Goal: Communication & Community: Connect with others

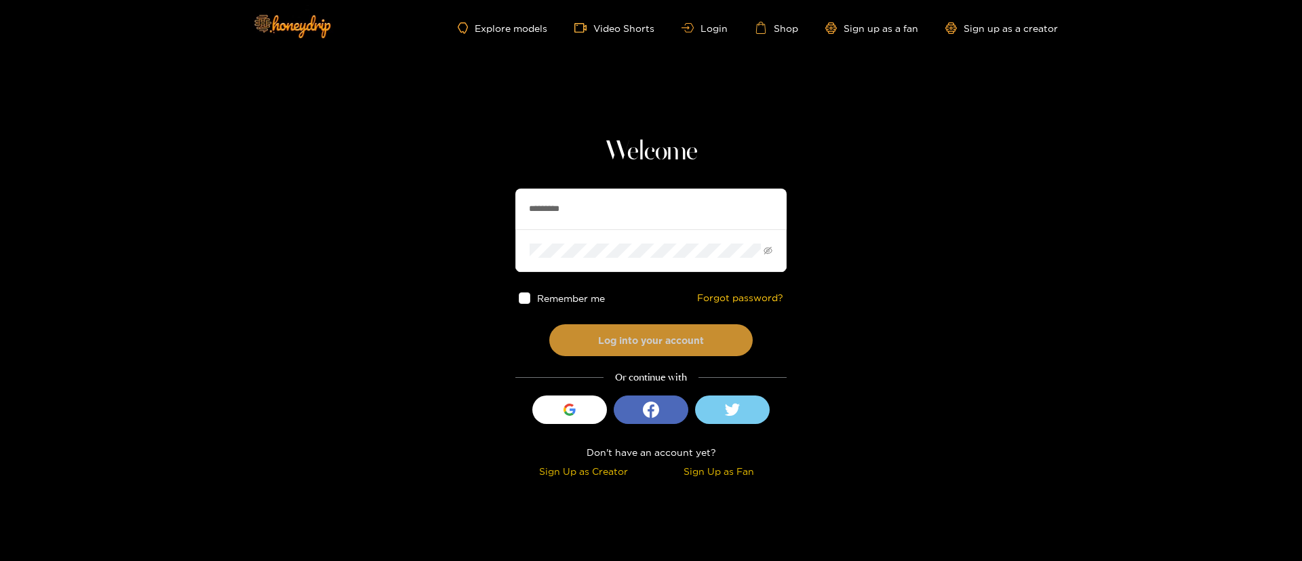
click at [630, 346] on button "Log into your account" at bounding box center [650, 340] width 203 height 32
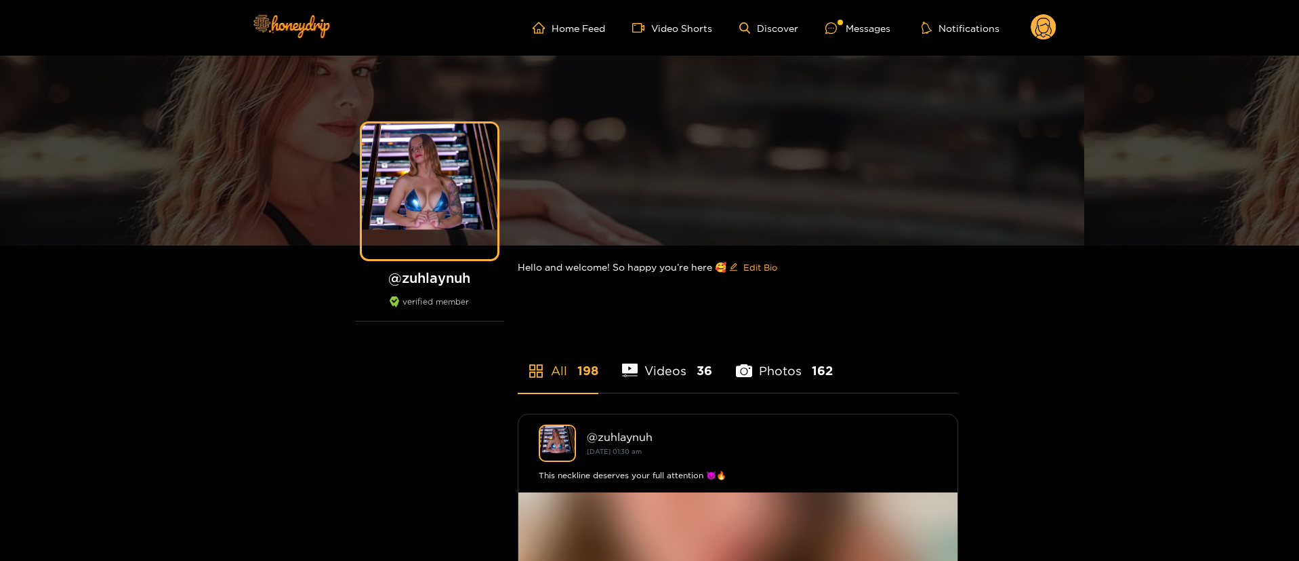
click at [893, 12] on div "Home Feed Video Shorts Discover Messages Notifications 0 videos discover messag…" at bounding box center [649, 28] width 813 height 56
click at [885, 14] on ul "Home Feed Video Shorts Discover Messages Notifications" at bounding box center [795, 27] width 524 height 27
click at [872, 27] on div "Messages" at bounding box center [858, 28] width 65 height 16
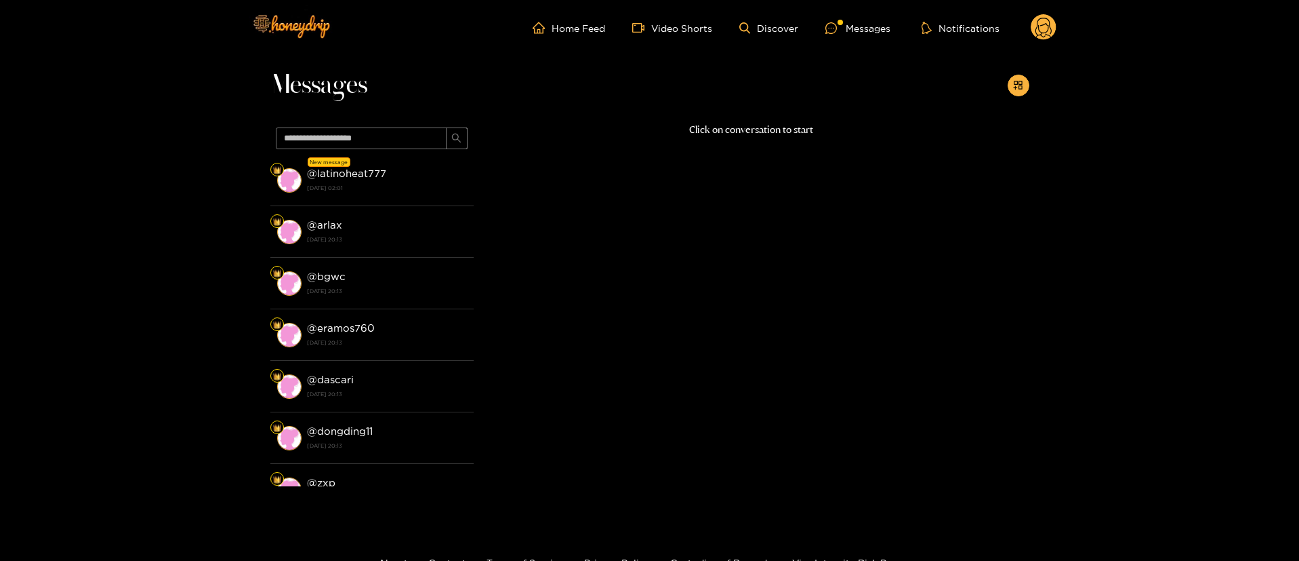
click at [1044, 24] on icon at bounding box center [1044, 30] width 16 height 24
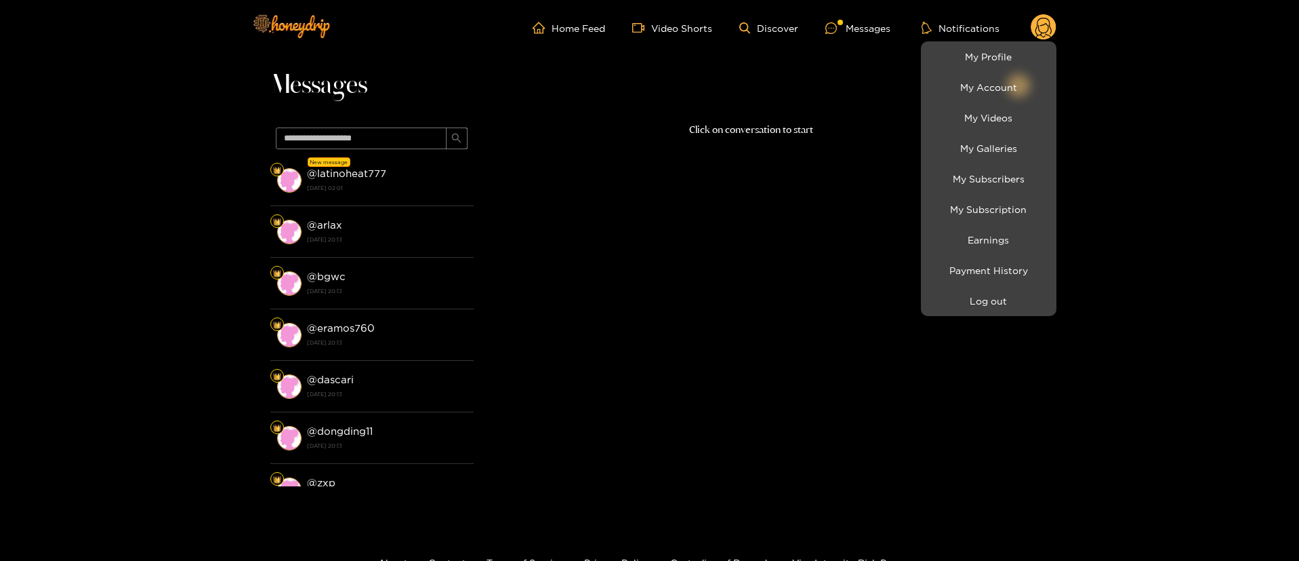
click at [408, 186] on div at bounding box center [649, 280] width 1299 height 561
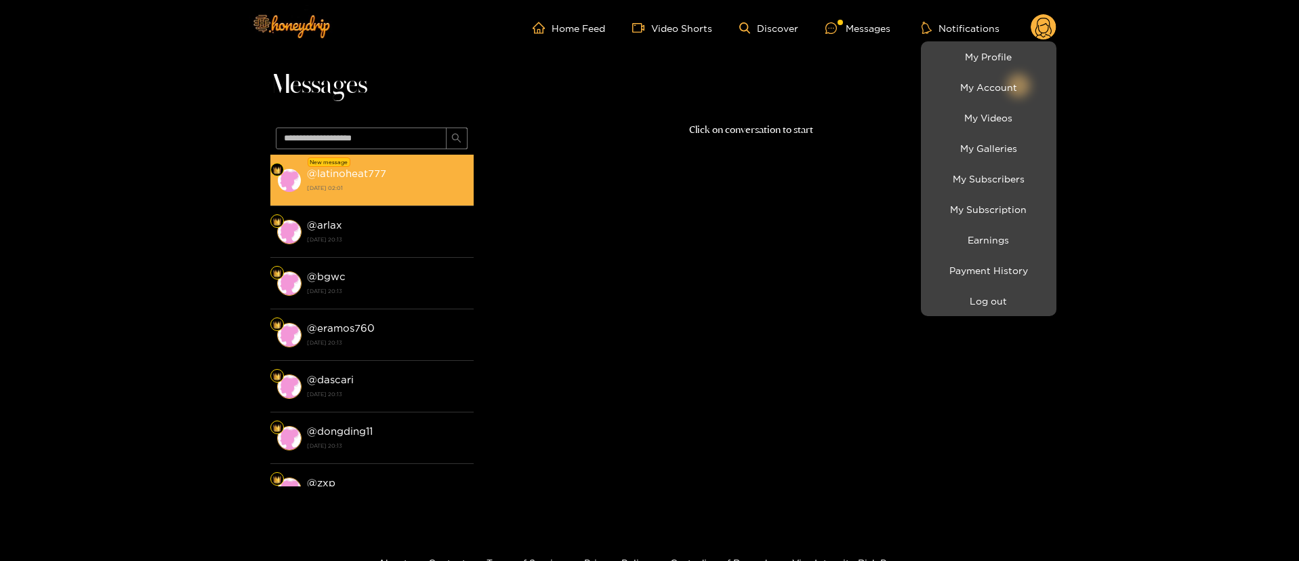
click at [408, 185] on strong "[DATE] 02:01" at bounding box center [387, 188] width 160 height 12
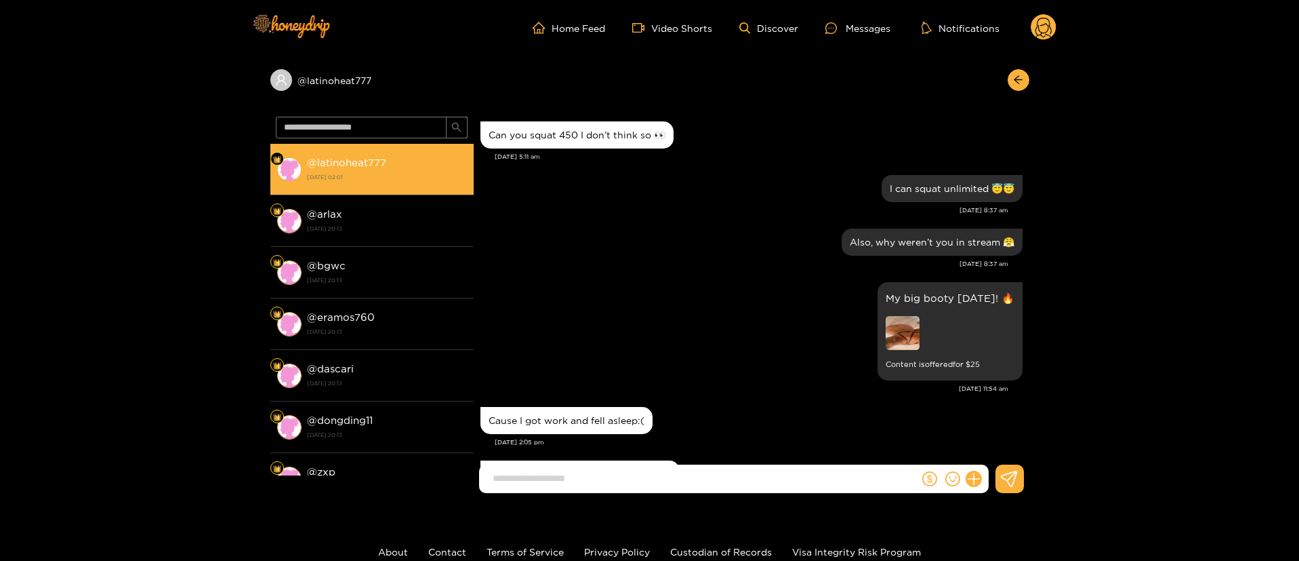
scroll to position [1325, 0]
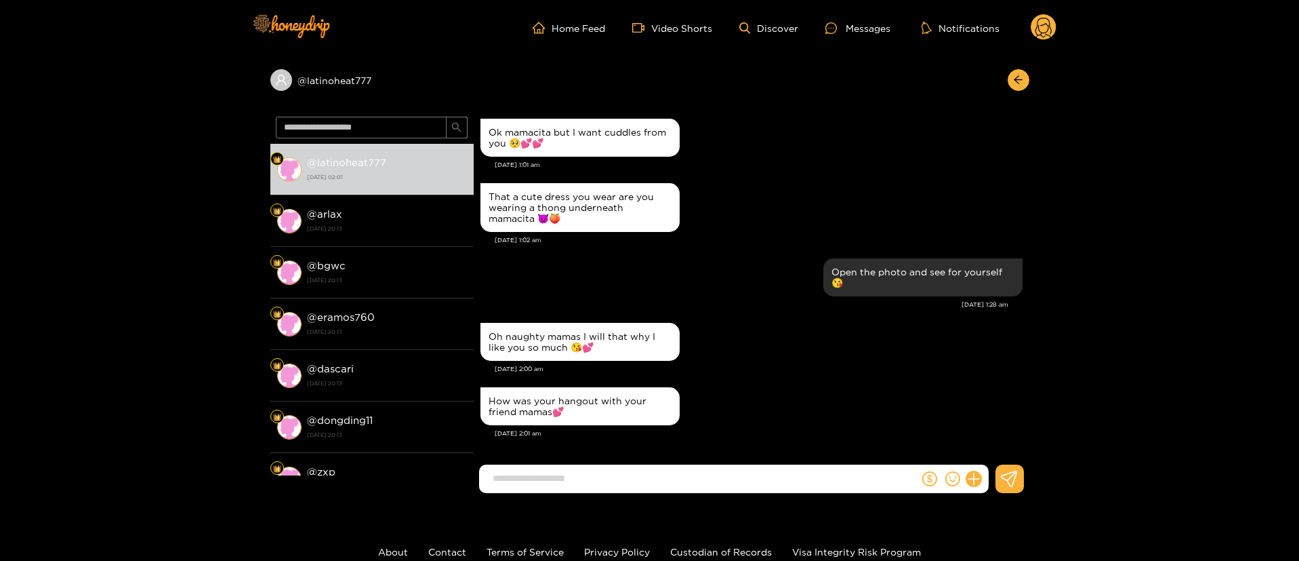
drag, startPoint x: 684, startPoint y: 451, endPoint x: 681, endPoint y: 461, distance: 10.5
click at [686, 464] on div "Ghost Vazquez Can you squat 450 I don’t think so 👀 Aug. 14, 5:11 am I can squat…" at bounding box center [752, 289] width 556 height 357
click at [688, 477] on input at bounding box center [702, 478] width 433 height 22
paste input "**********"
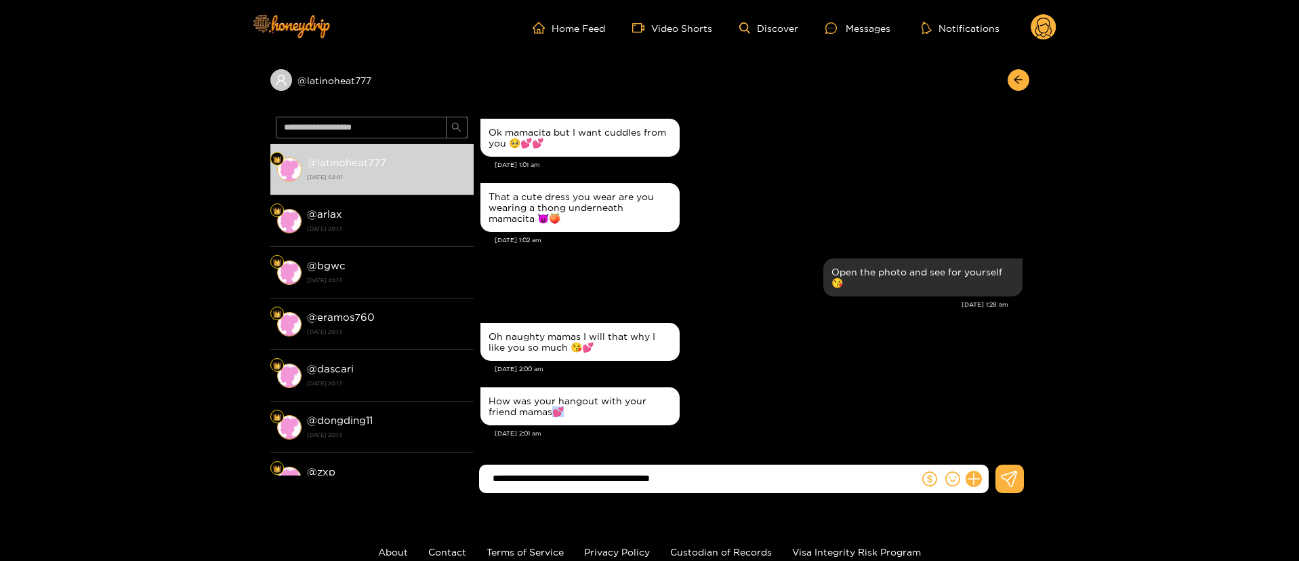
copy div "💕"
drag, startPoint x: 555, startPoint y: 409, endPoint x: 580, endPoint y: 409, distance: 25.1
click at [580, 409] on div "How was your hangout with your friend mamas💕" at bounding box center [580, 406] width 183 height 22
click at [750, 478] on input "**********" at bounding box center [702, 478] width 433 height 22
paste input "***"
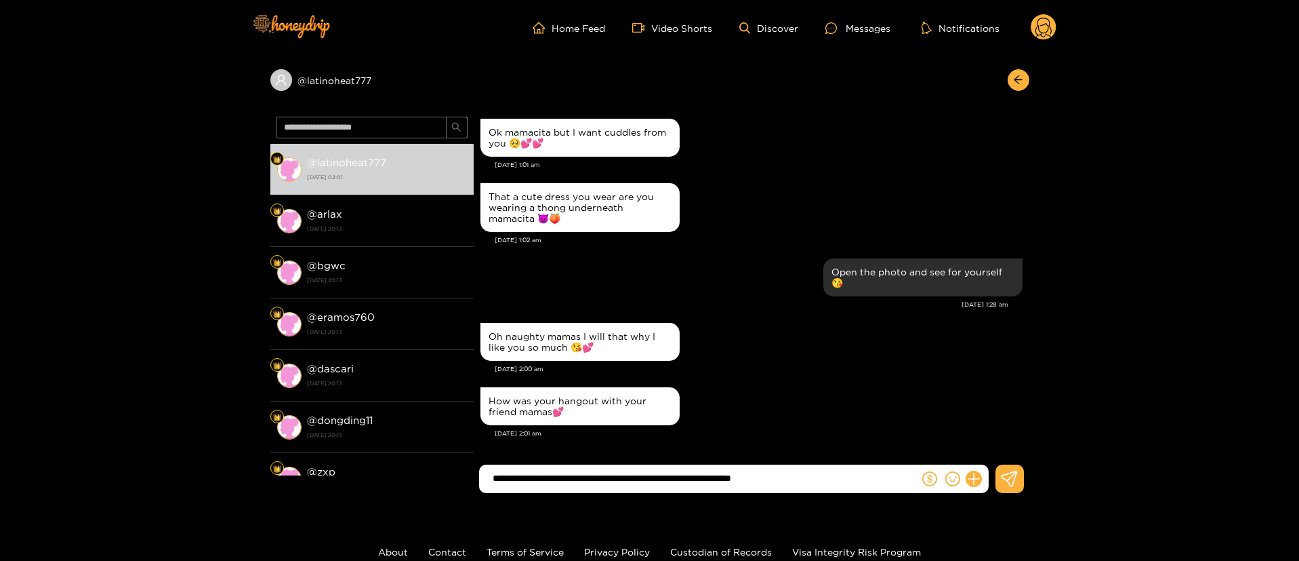
type input "**********"
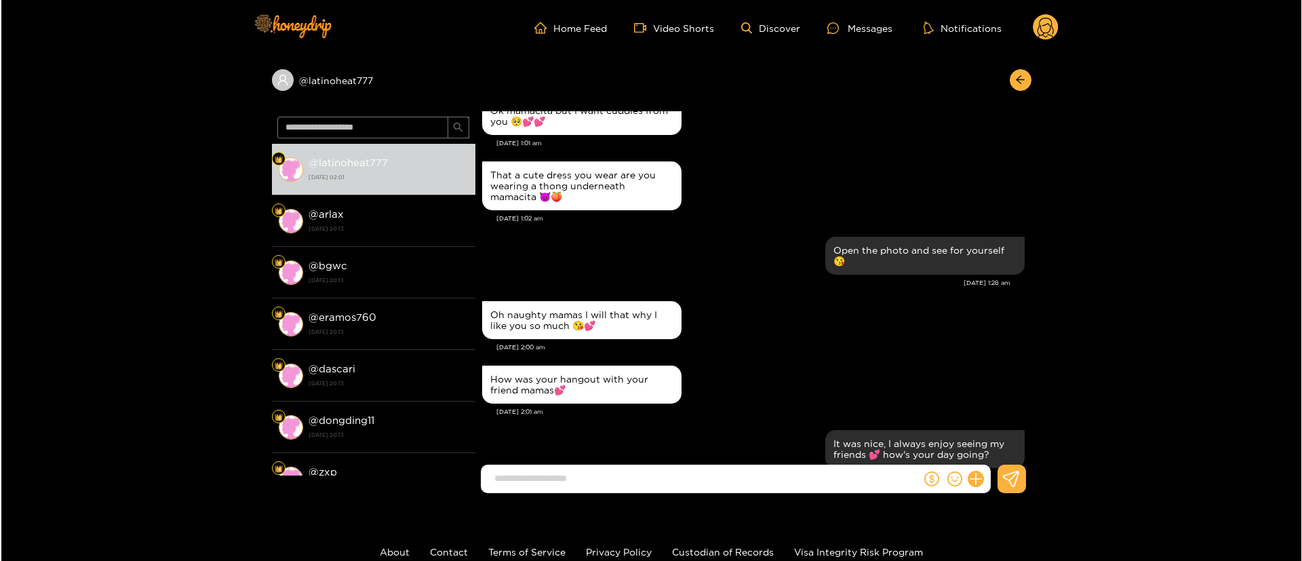
scroll to position [1389, 0]
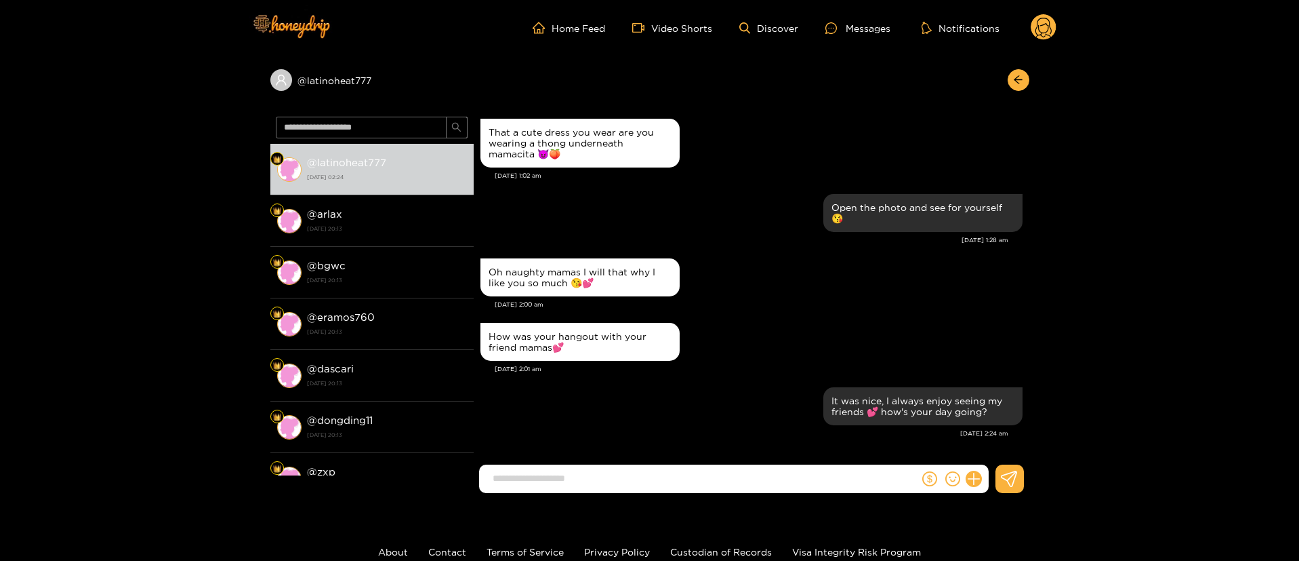
click at [1035, 15] on icon at bounding box center [1044, 27] width 26 height 27
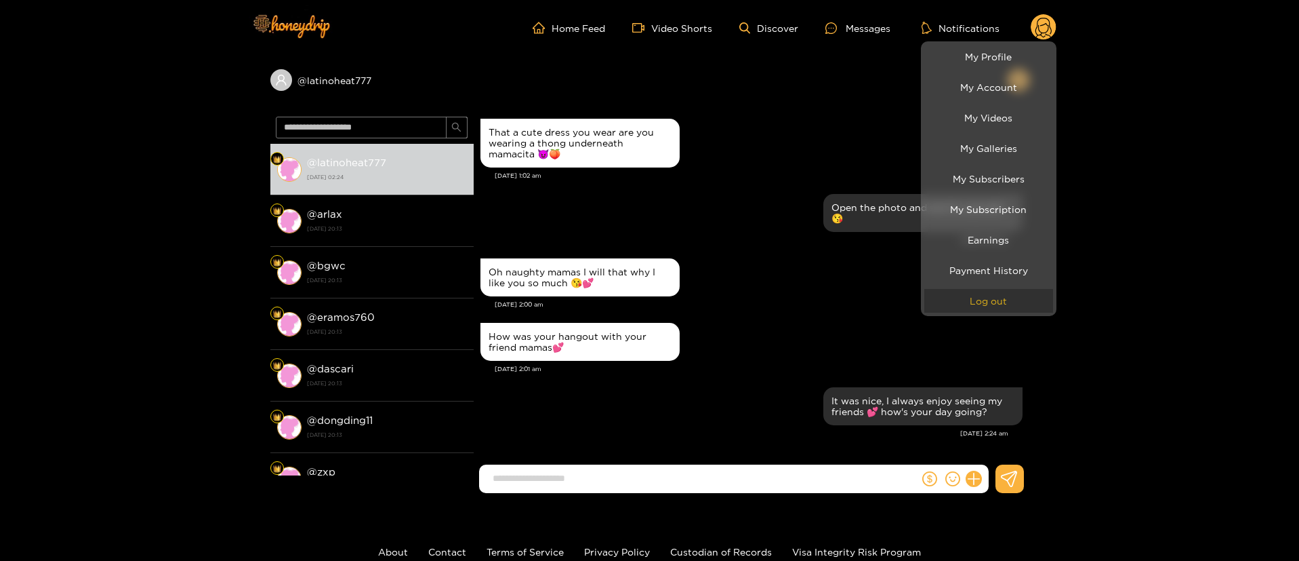
click at [1006, 297] on button "Log out" at bounding box center [989, 301] width 129 height 24
